Goal: Browse casually

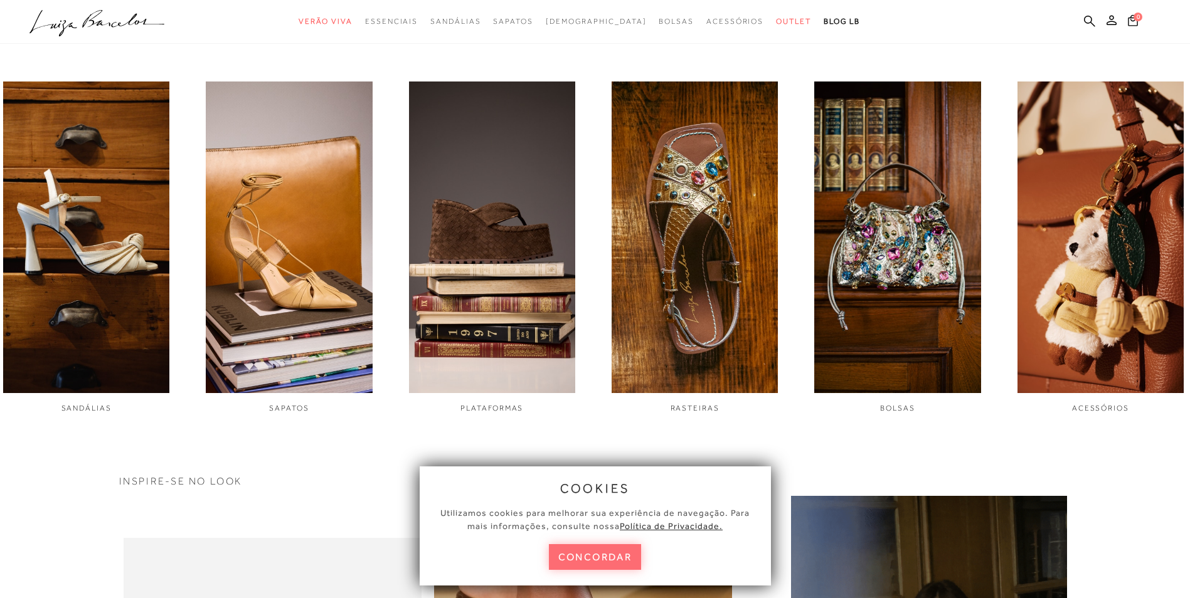
click at [620, 560] on button "concordar" at bounding box center [595, 557] width 93 height 26
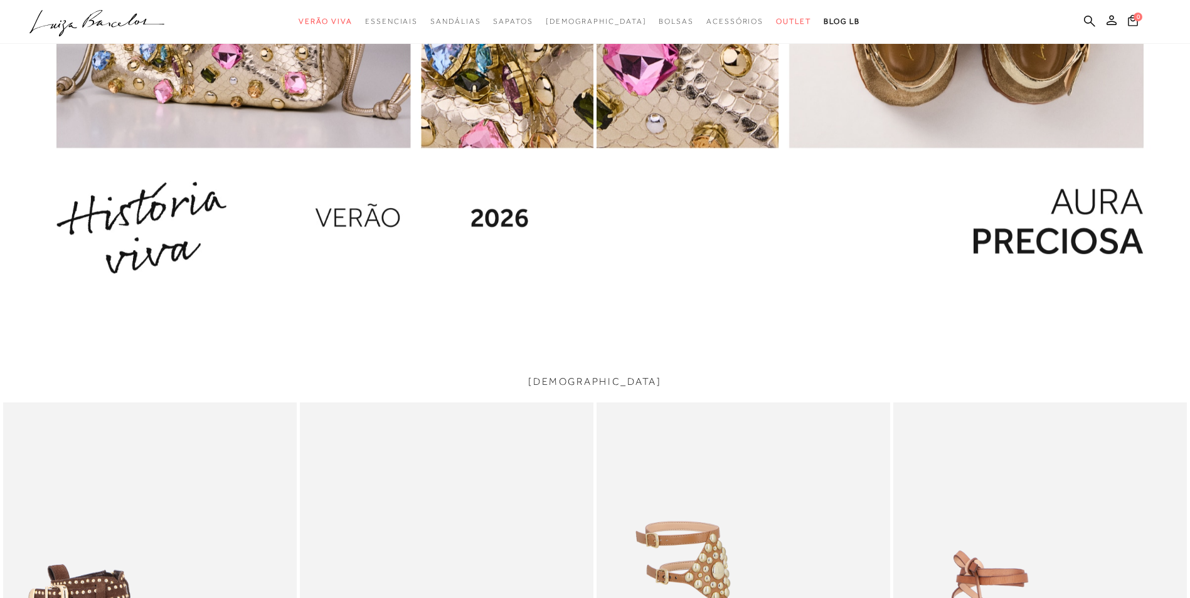
scroll to position [1873, 0]
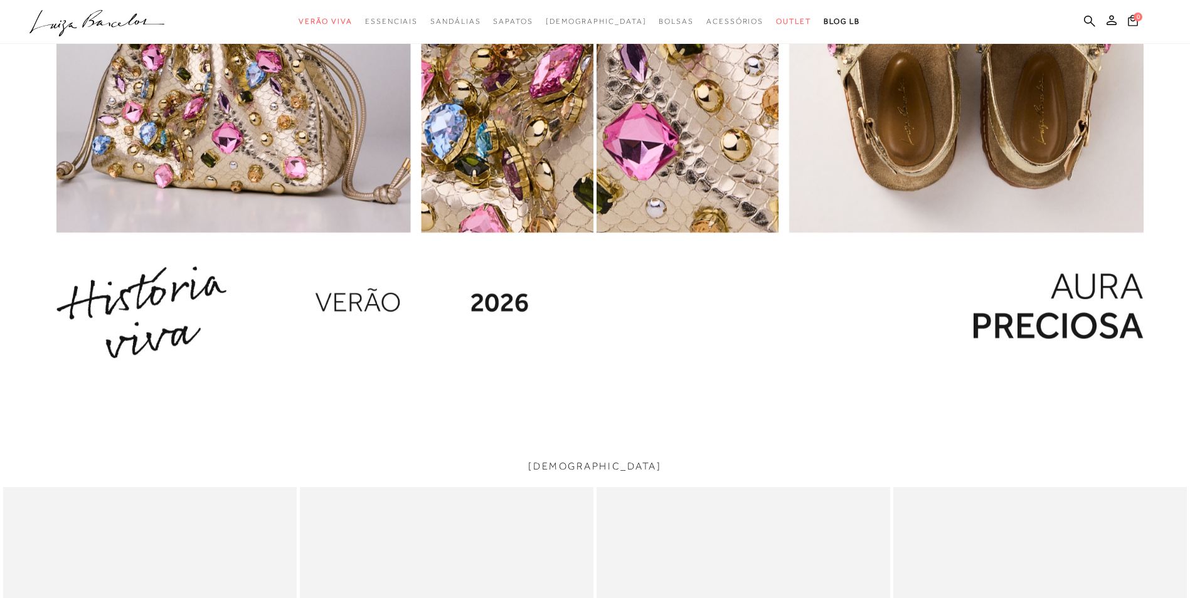
click at [505, 305] on img "1 / 1" at bounding box center [296, 65] width 593 height 643
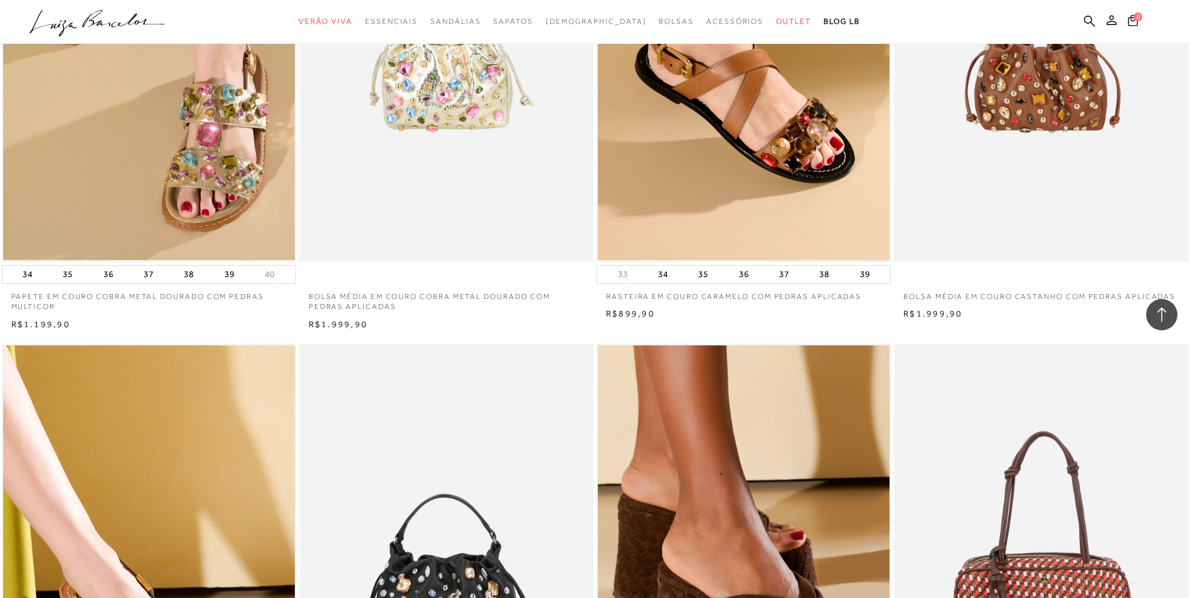
scroll to position [1191, 0]
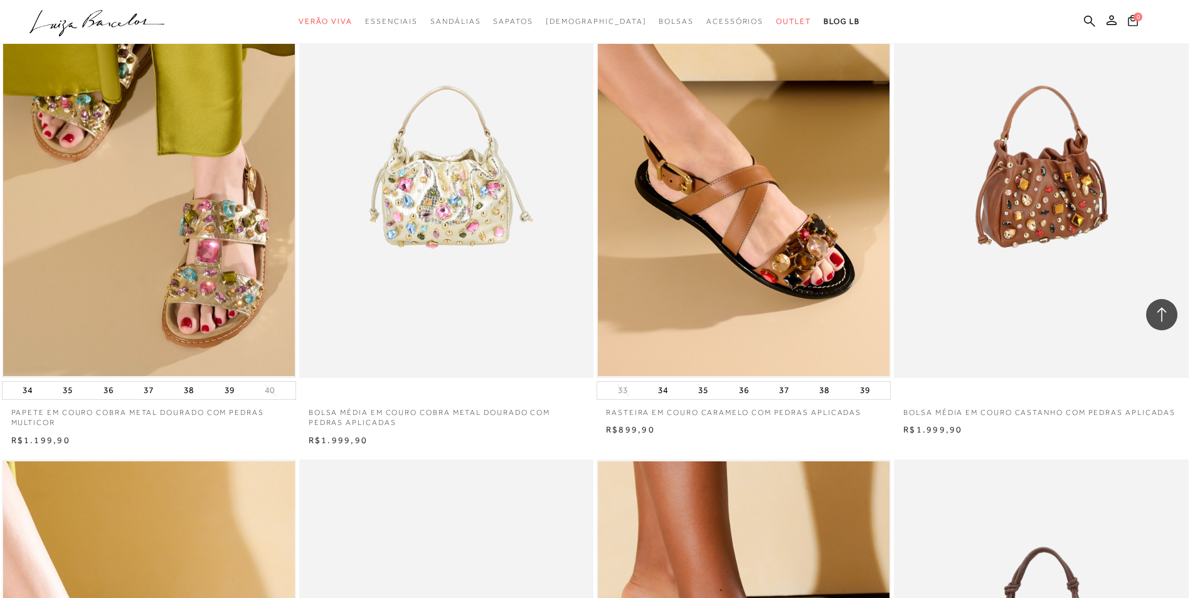
click at [1068, 265] on img at bounding box center [1041, 157] width 293 height 441
